Goal: Transaction & Acquisition: Purchase product/service

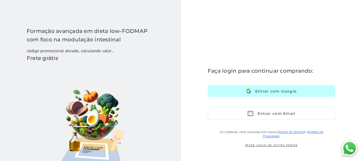
click at [300, 85] on button "Entrar com Google Google" at bounding box center [271, 90] width 127 height 11
